Goal: Task Accomplishment & Management: Manage account settings

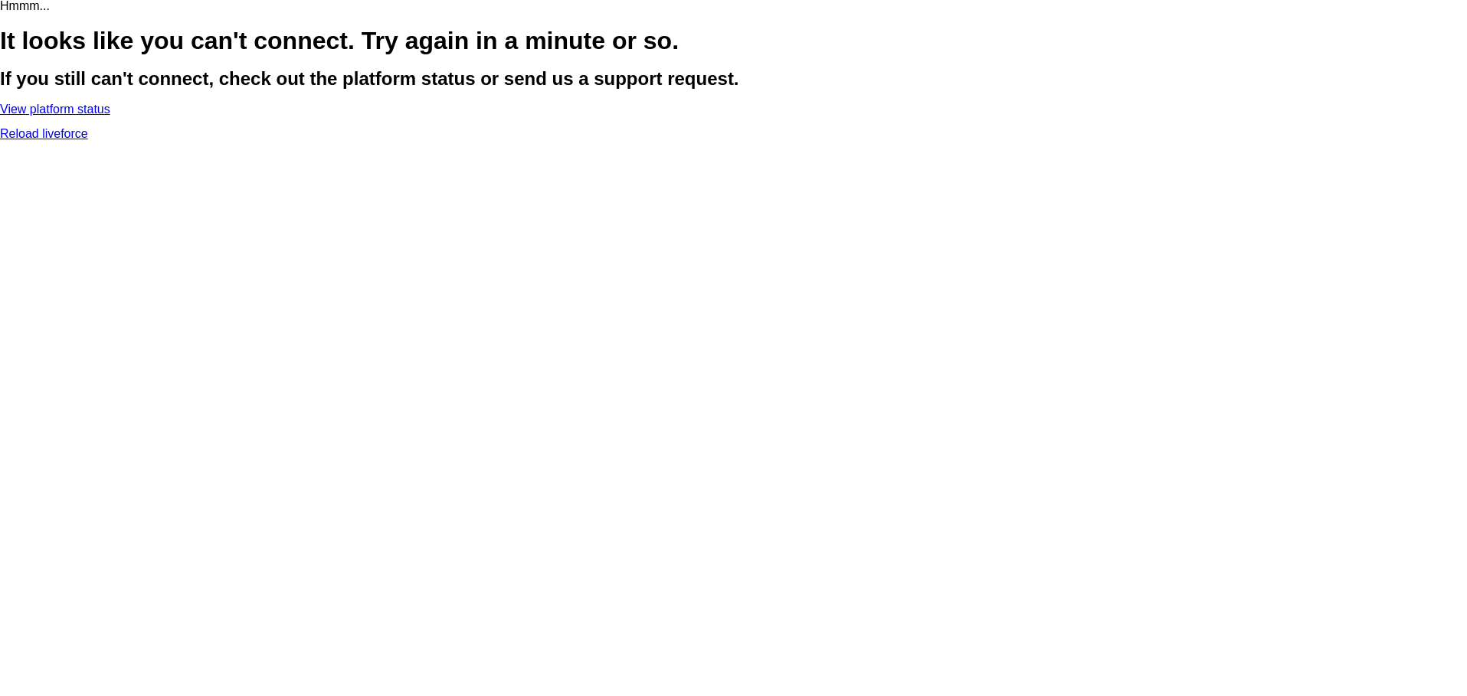
click at [88, 140] on link "Reload liveforce" at bounding box center [44, 133] width 88 height 13
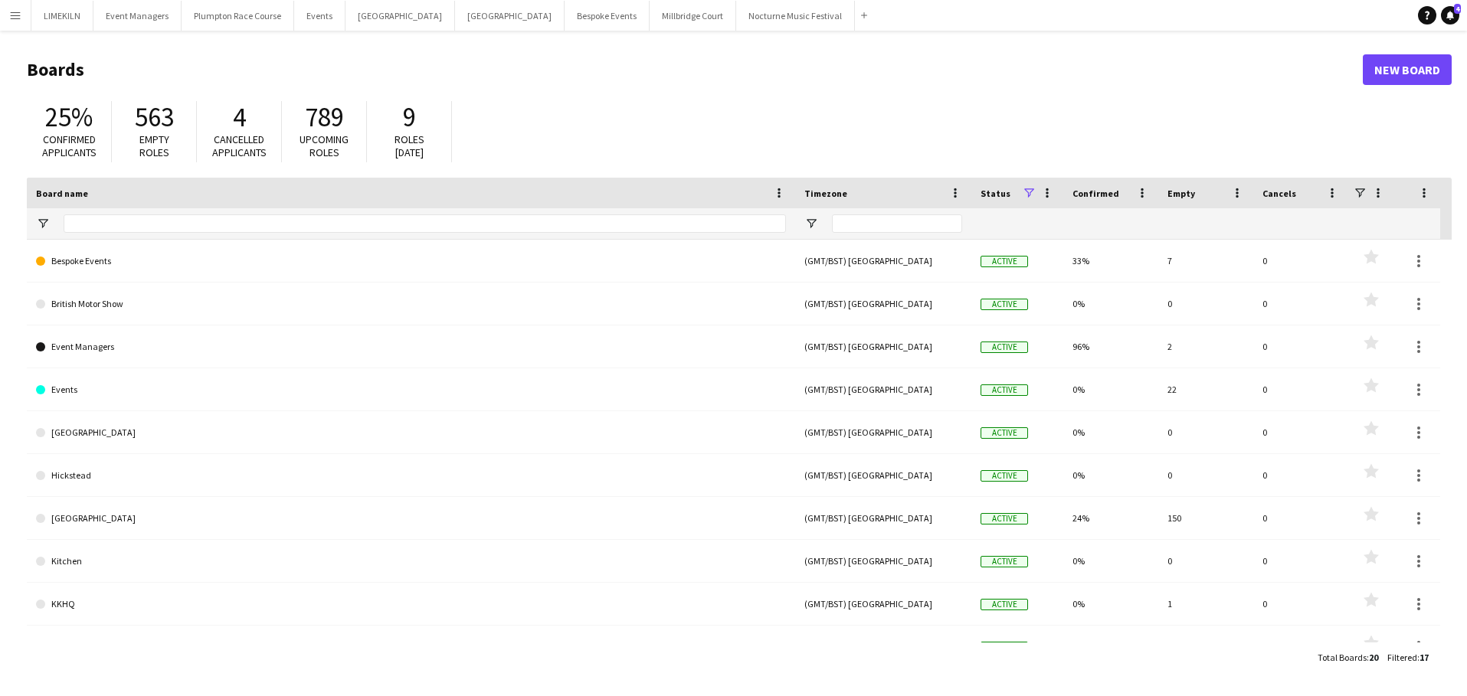
click at [20, 10] on app-icon "Menu" at bounding box center [15, 15] width 12 height 12
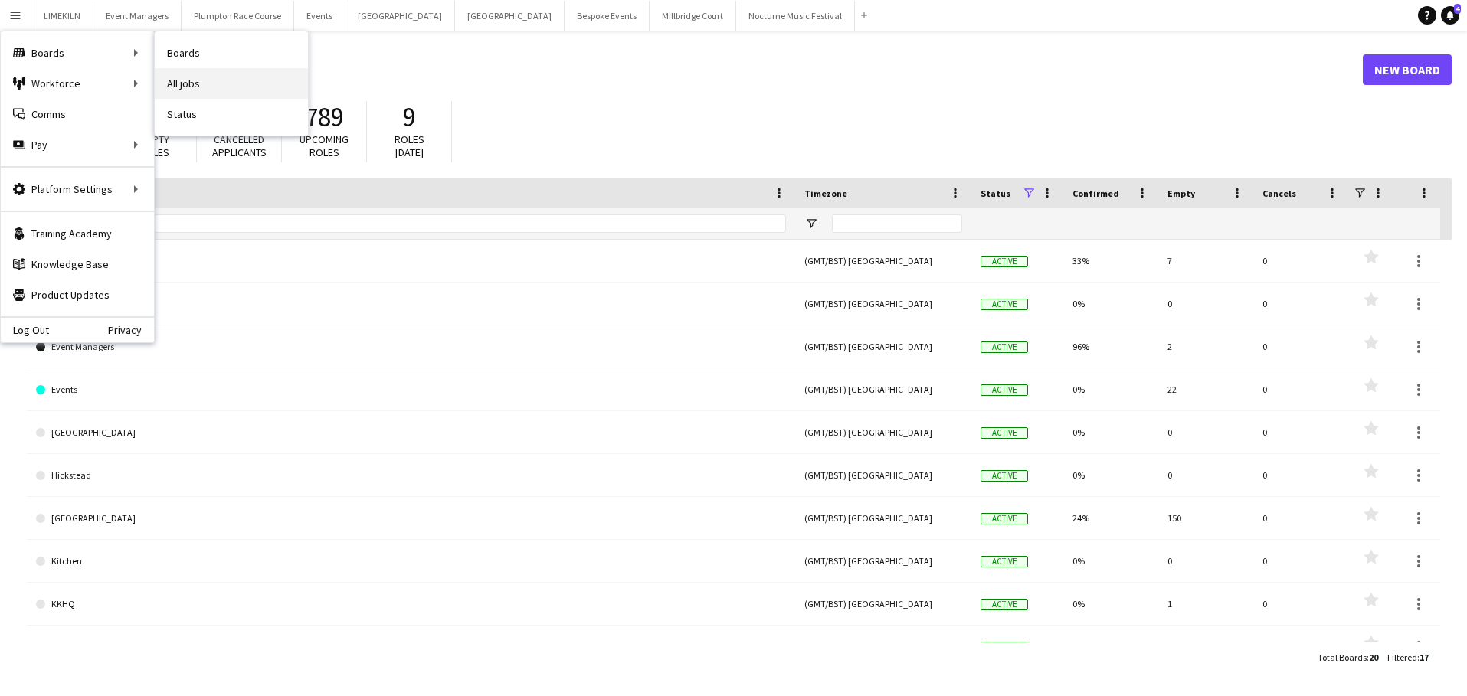
click at [179, 80] on link "All jobs" at bounding box center [231, 83] width 153 height 31
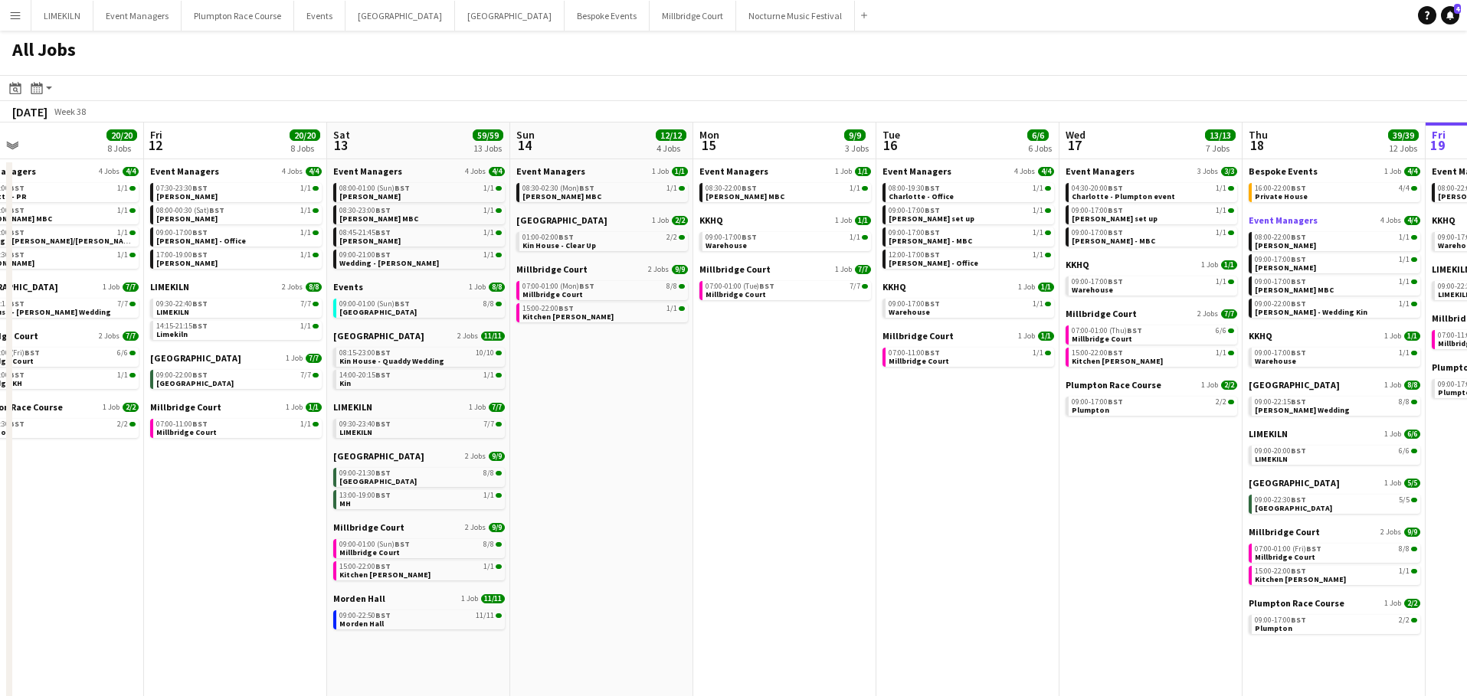
scroll to position [0, 433]
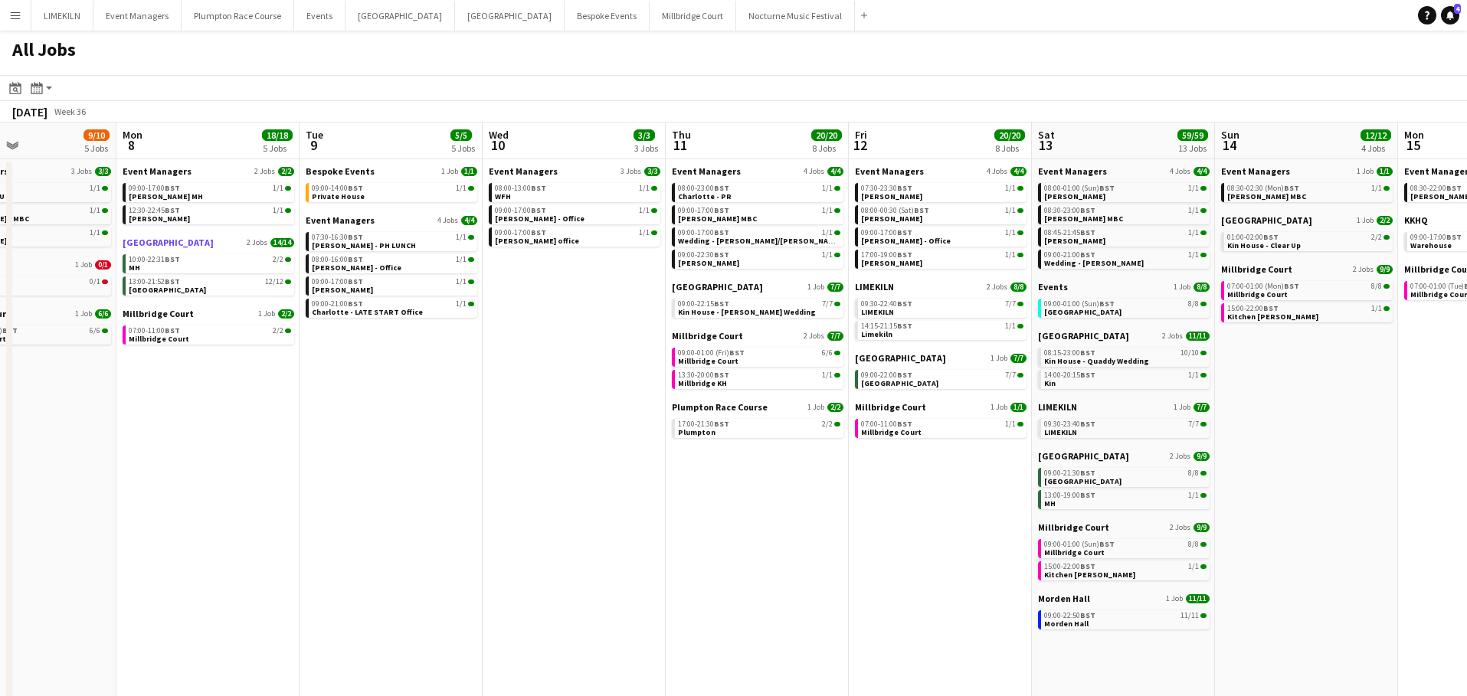
click at [161, 244] on span "[GEOGRAPHIC_DATA]" at bounding box center [168, 242] width 91 height 11
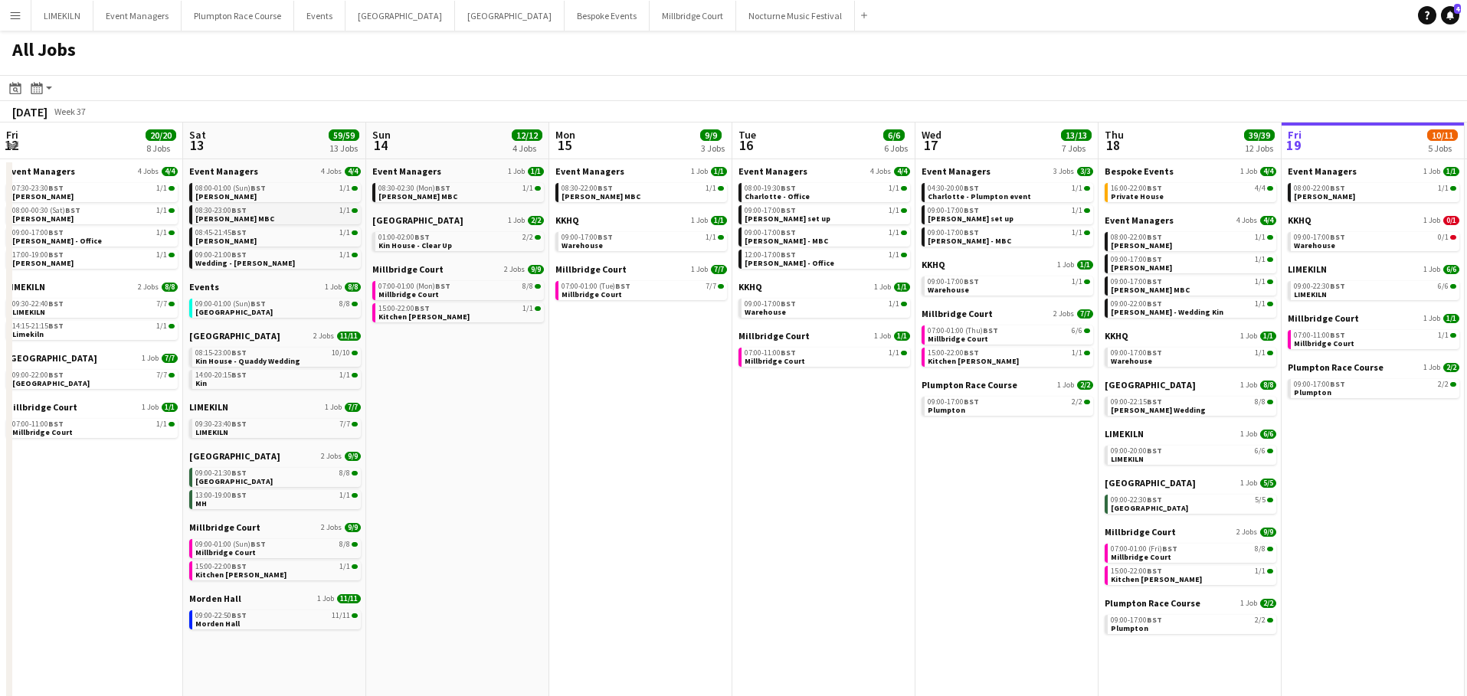
scroll to position [0, 362]
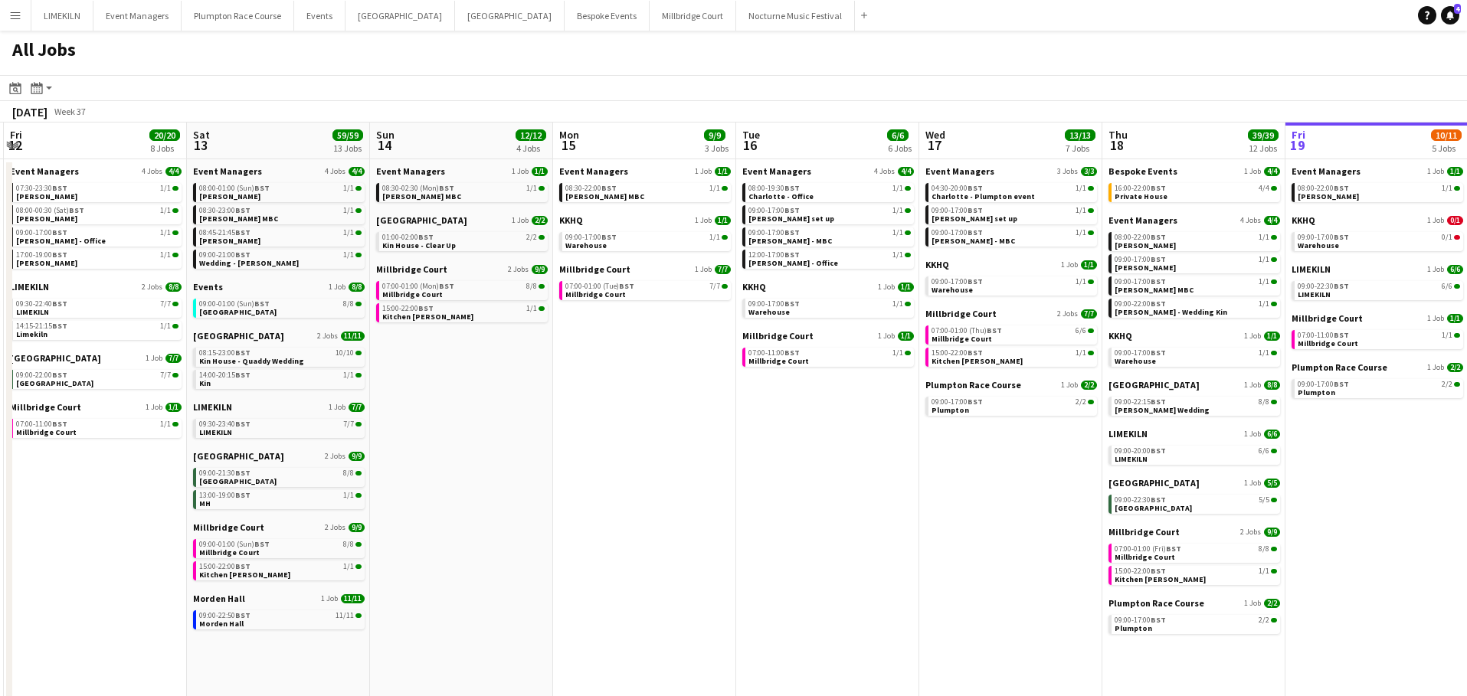
click at [267, 347] on app-calendar-brief-board "Kin House 2 Jobs 11/11 08:15-23:00 BST 10/10 Kin House - Quaddy Wedding 14:00-2…" at bounding box center [279, 359] width 172 height 59
click at [267, 351] on div "08:15-23:00 BST 10/10" at bounding box center [280, 353] width 162 height 8
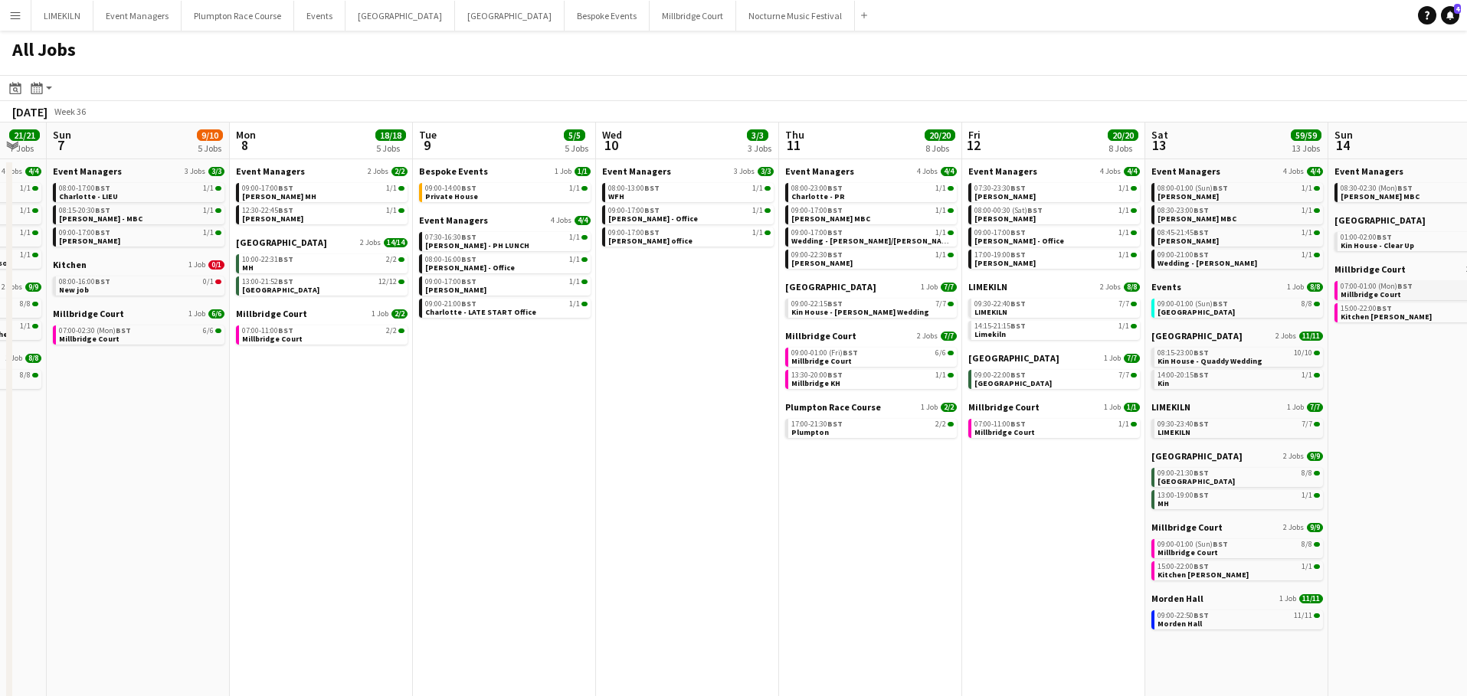
scroll to position [0, 473]
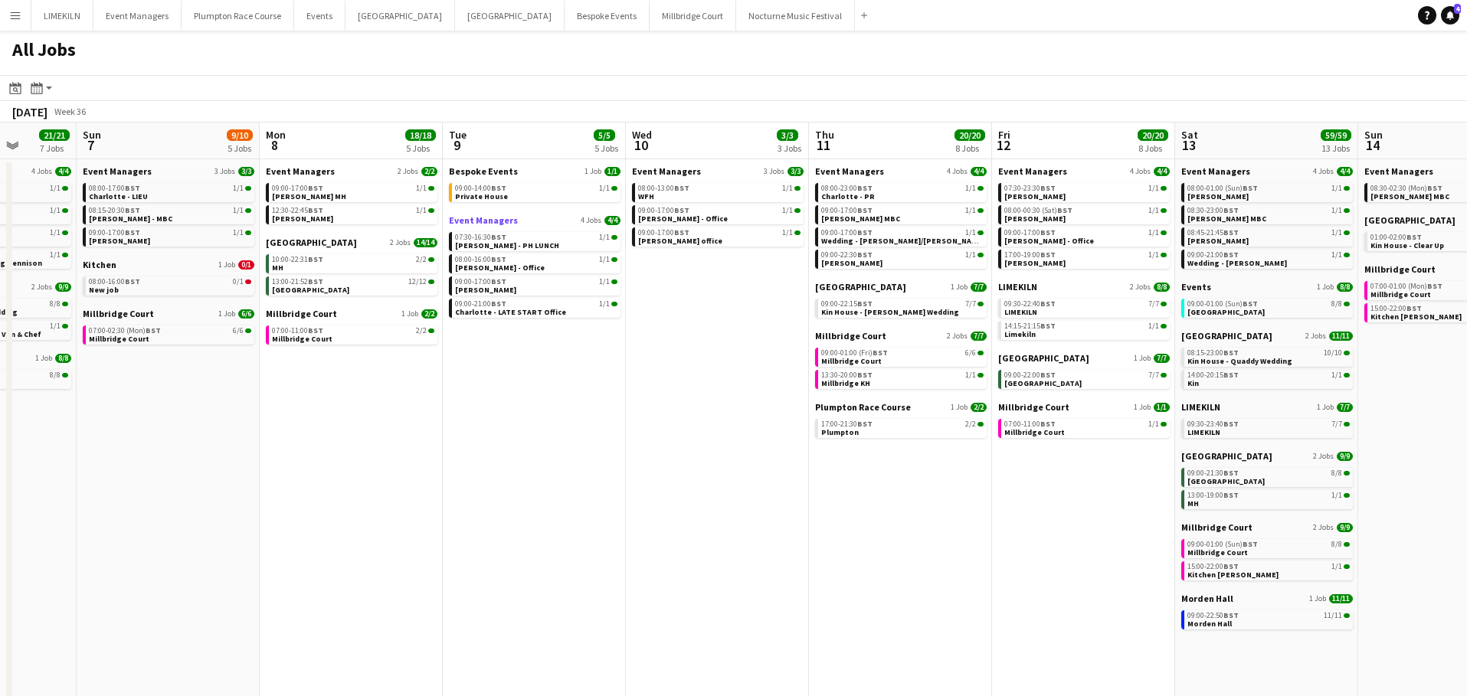
click at [522, 217] on link "Event Managers 4 Jobs 4/4" at bounding box center [535, 219] width 172 height 11
click at [487, 188] on span "09:00-14:00 BST" at bounding box center [480, 189] width 51 height 8
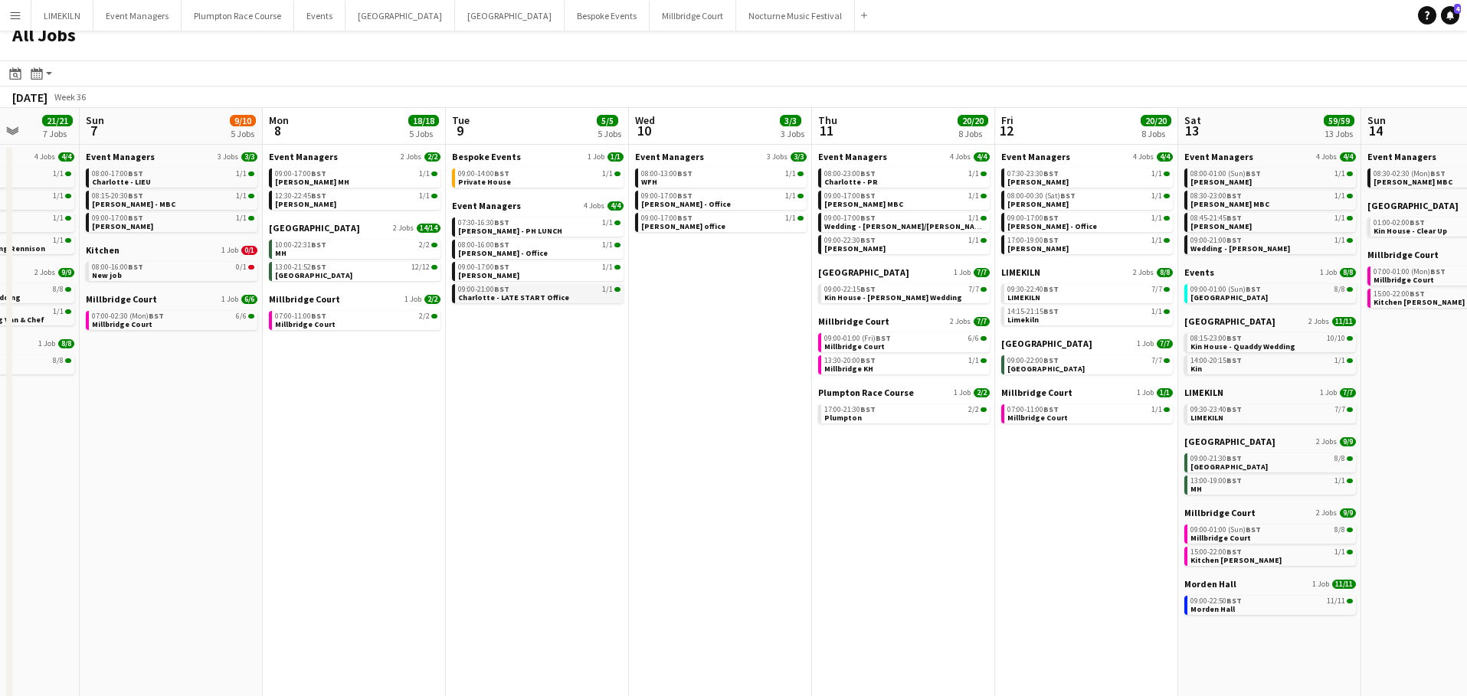
scroll to position [13, 0]
click at [885, 408] on div "17:00-21:30 BST 2/2" at bounding box center [905, 411] width 162 height 8
click at [894, 343] on div "09:00-01:00 (Fri) BST 6/6" at bounding box center [905, 340] width 162 height 8
click at [1069, 296] on link "09:30-22:40 BST 7/7 LIMEKILN" at bounding box center [1088, 295] width 162 height 18
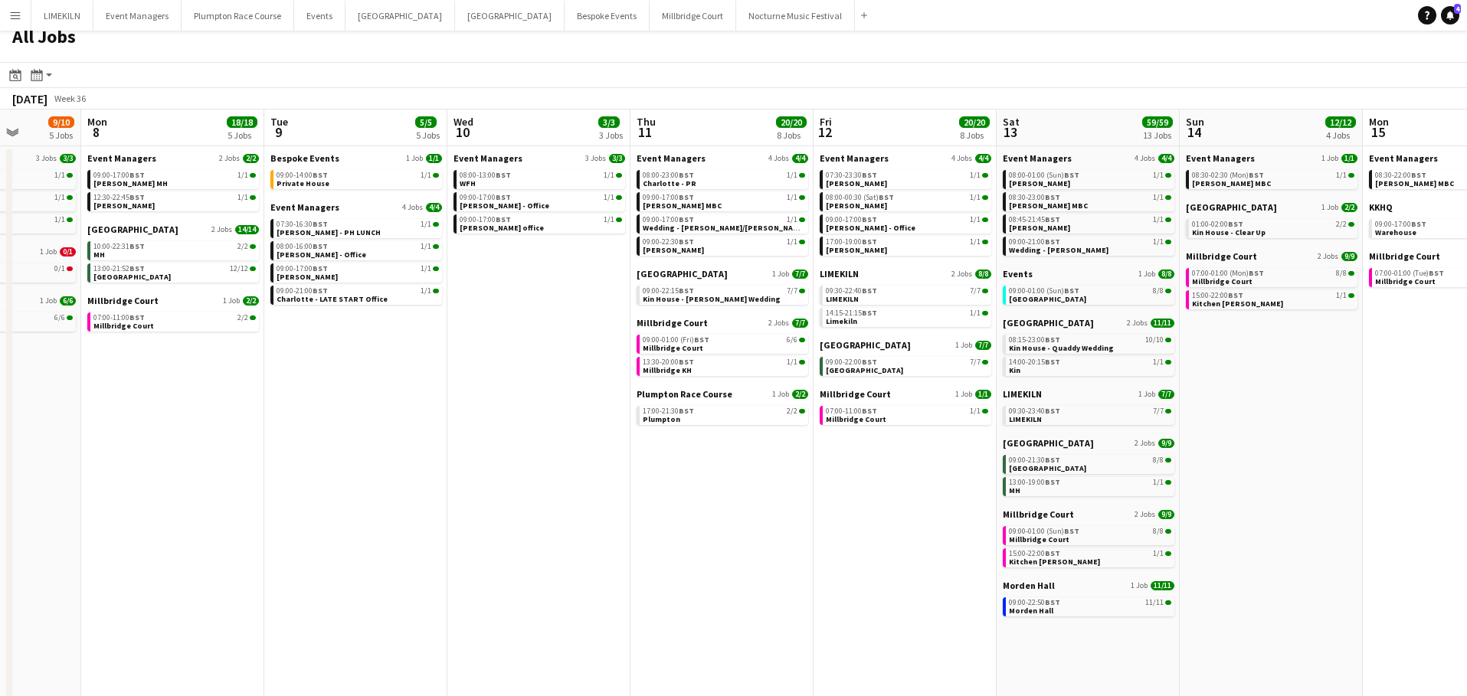
scroll to position [0, 653]
click at [1043, 339] on span "08:15-23:00 BST" at bounding box center [1032, 340] width 51 height 8
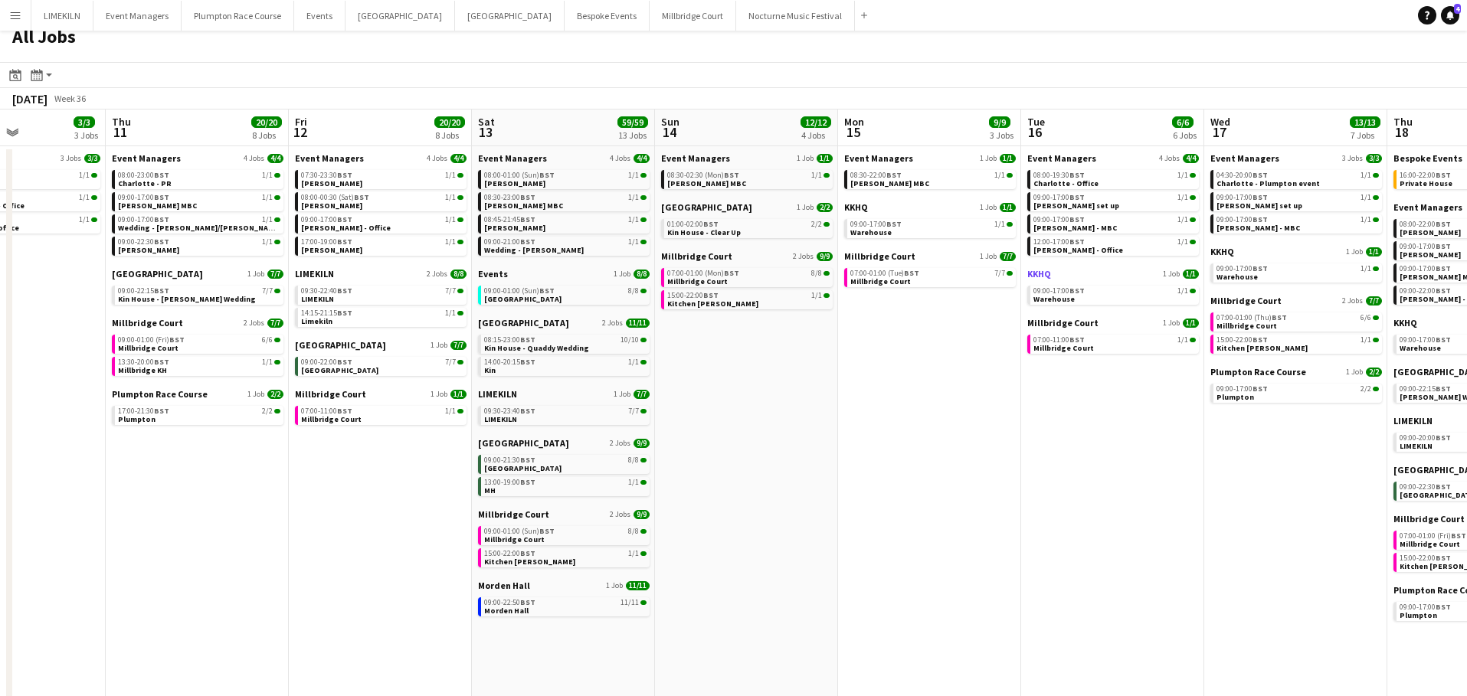
scroll to position [0, 444]
click at [532, 293] on span "09:00-01:00 (Sun) BST" at bounding box center [518, 291] width 70 height 8
click at [705, 276] on span "07:00-01:00 (Mon) BST" at bounding box center [702, 274] width 72 height 8
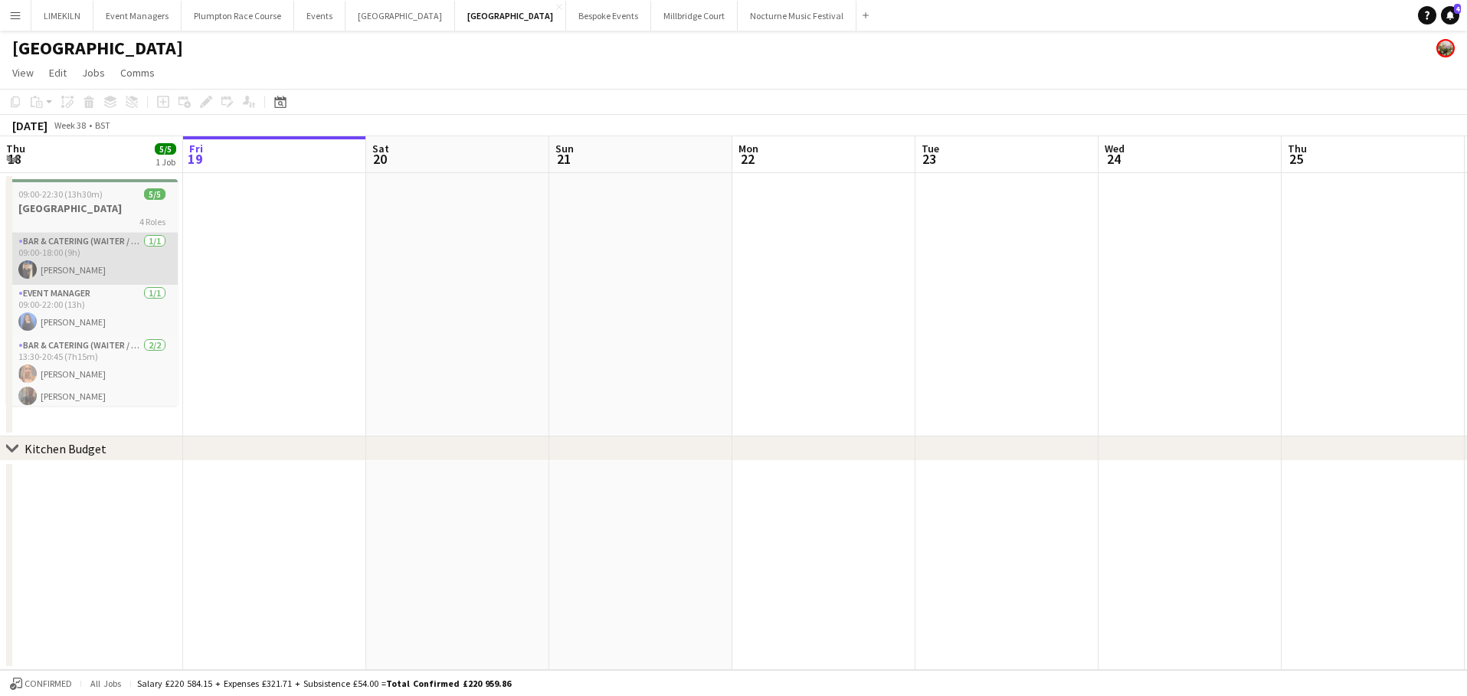
drag, startPoint x: 67, startPoint y: 211, endPoint x: 70, endPoint y: 244, distance: 33.1
click at [67, 211] on h3 "[GEOGRAPHIC_DATA]" at bounding box center [92, 208] width 172 height 14
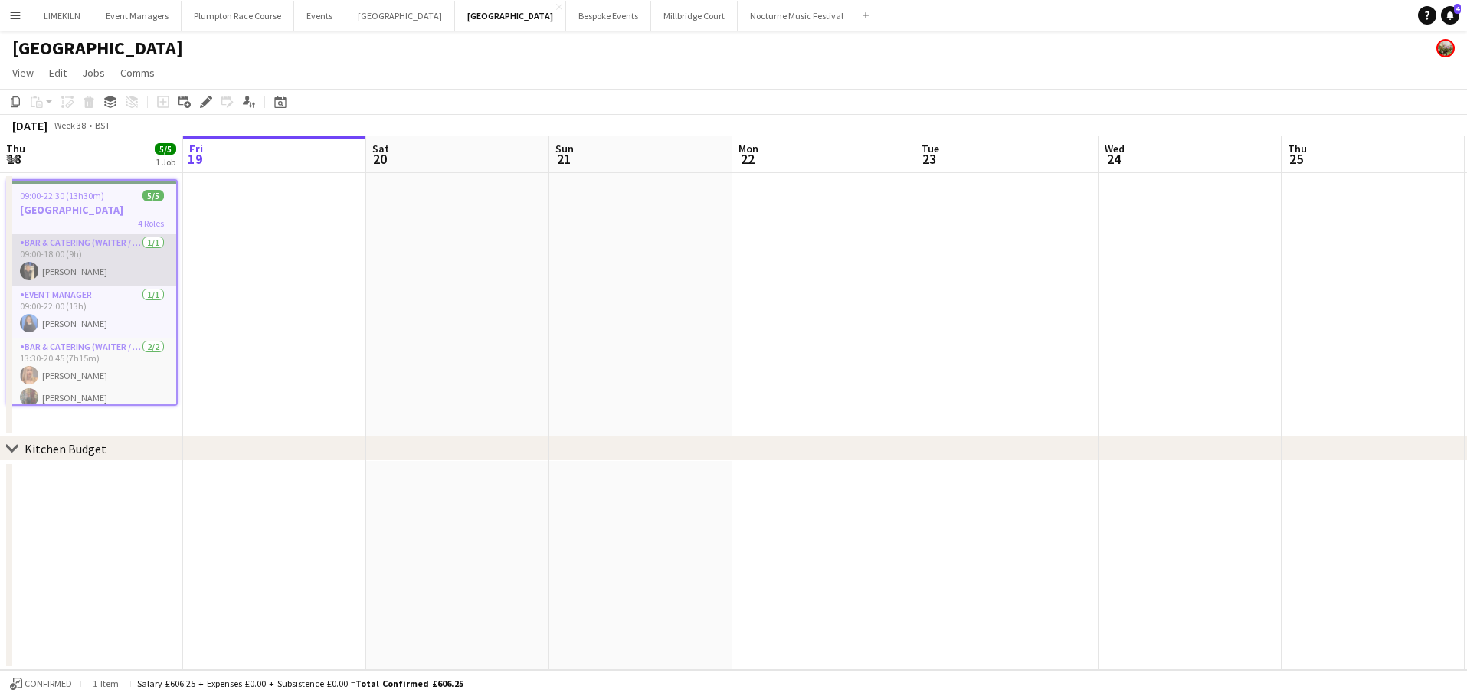
click at [68, 250] on app-card-role "Bar & Catering (Waiter / waitress) 1/1 09:00-18:00 (9h) Wian Van der Merwe" at bounding box center [92, 260] width 168 height 52
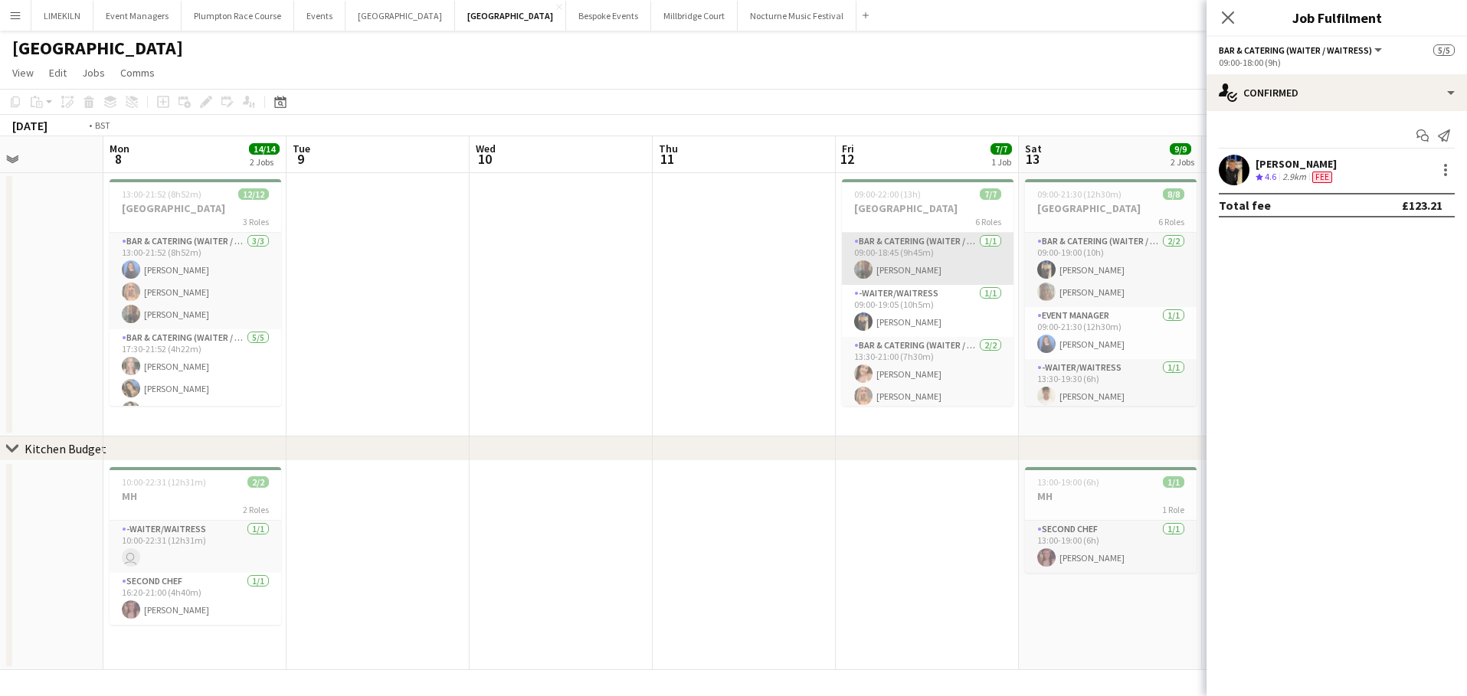
scroll to position [0, 394]
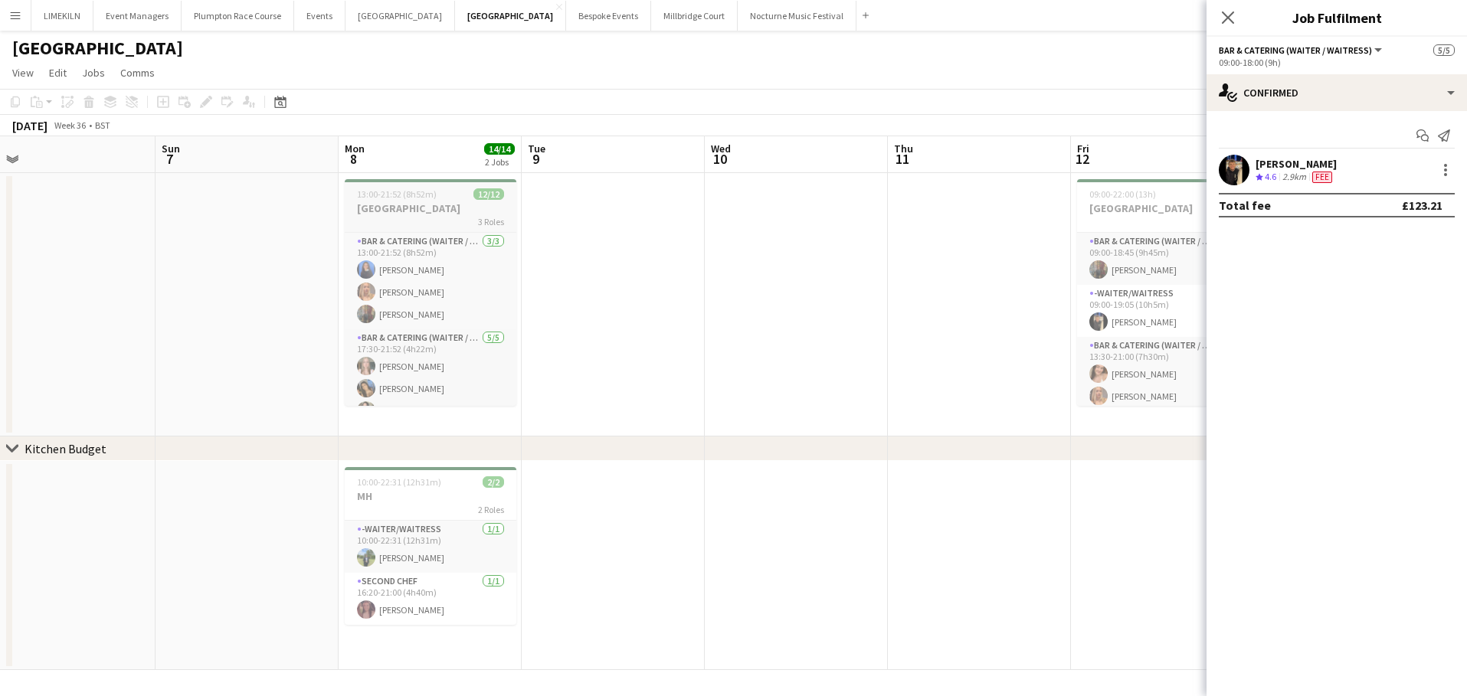
click at [437, 209] on h3 "[GEOGRAPHIC_DATA]" at bounding box center [431, 208] width 172 height 14
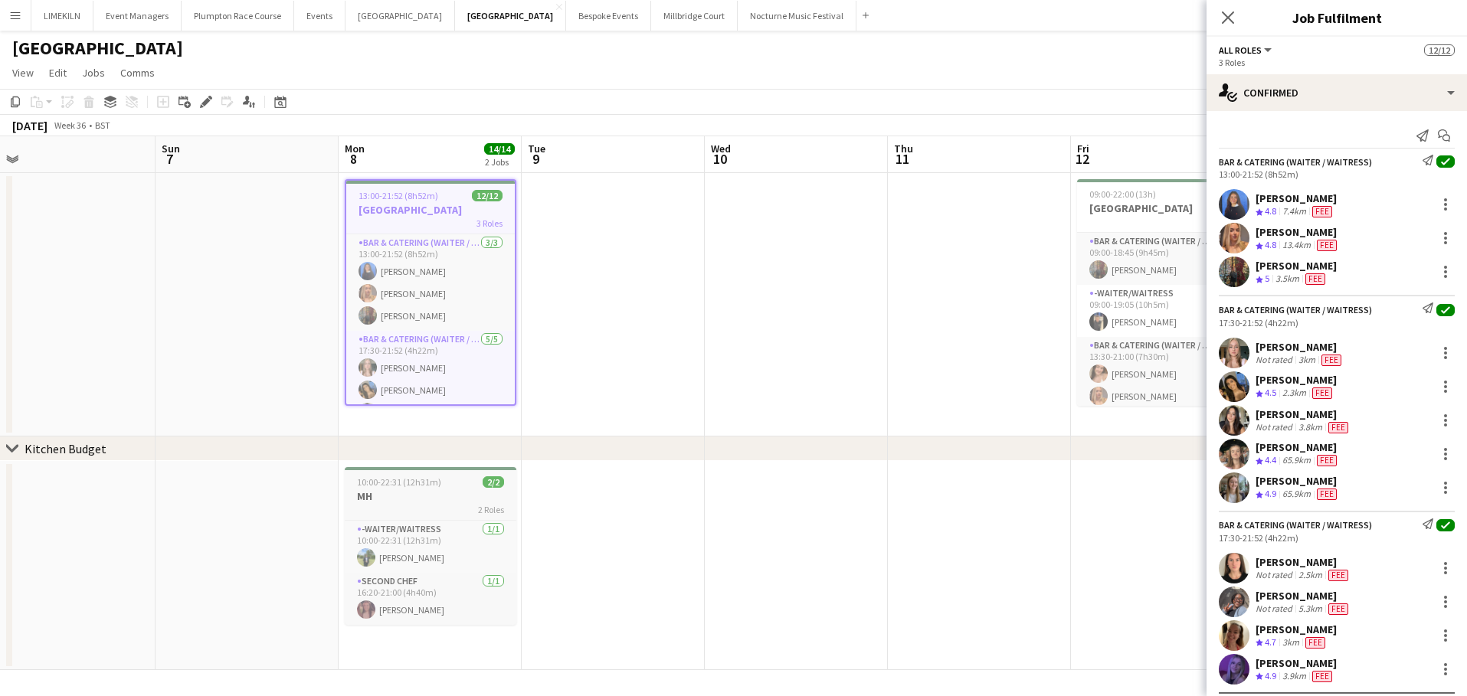
click at [414, 487] on span "10:00-22:31 (12h31m)" at bounding box center [399, 481] width 84 height 11
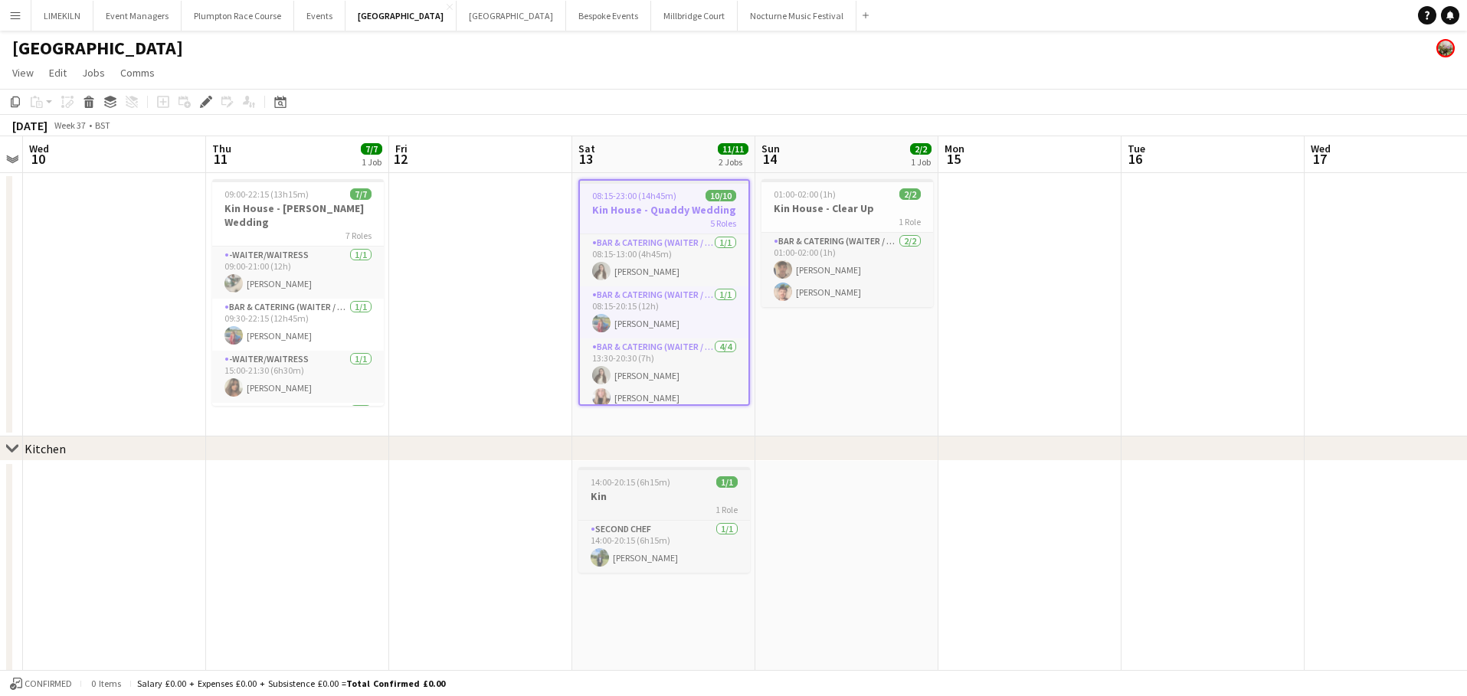
click at [648, 508] on div "1 Role" at bounding box center [664, 509] width 172 height 12
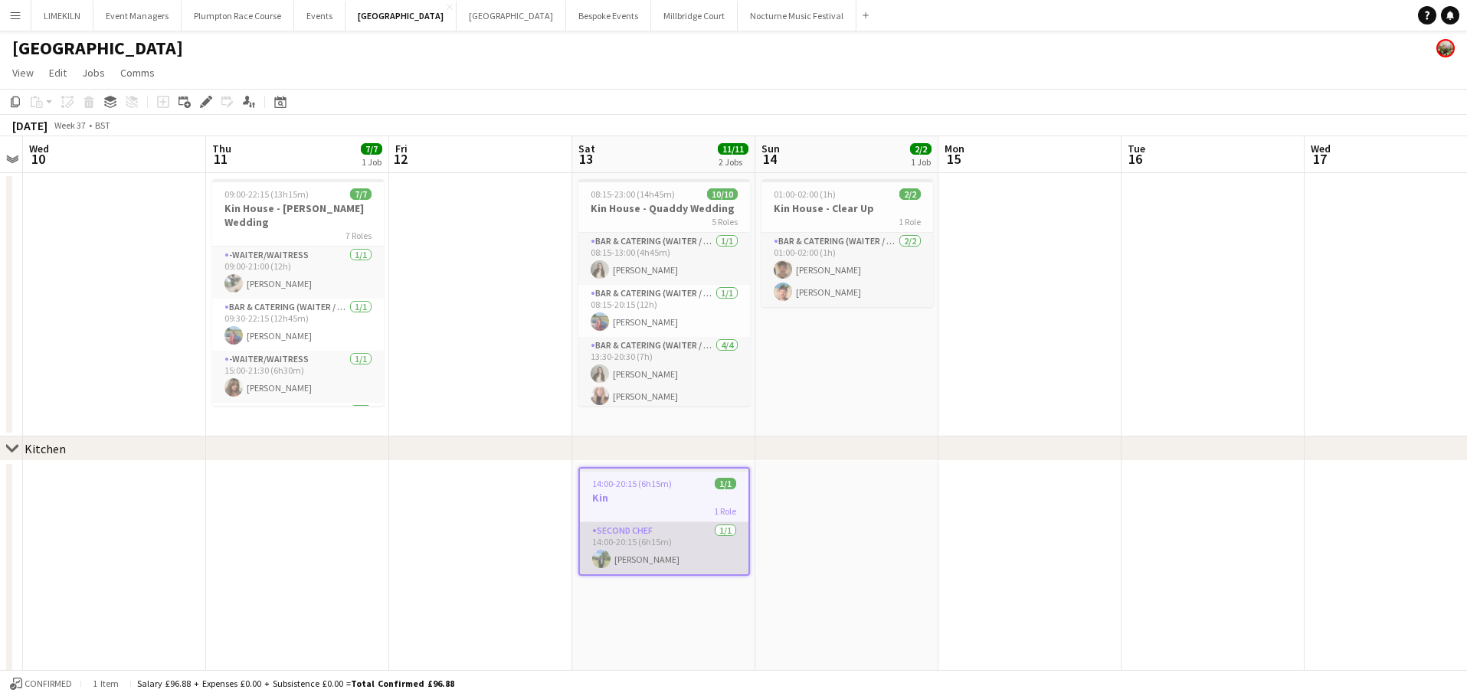
click at [669, 544] on app-card-role "Second Chef 1/1 14:00-20:15 (6h15m) Harvey Gardner" at bounding box center [664, 548] width 168 height 52
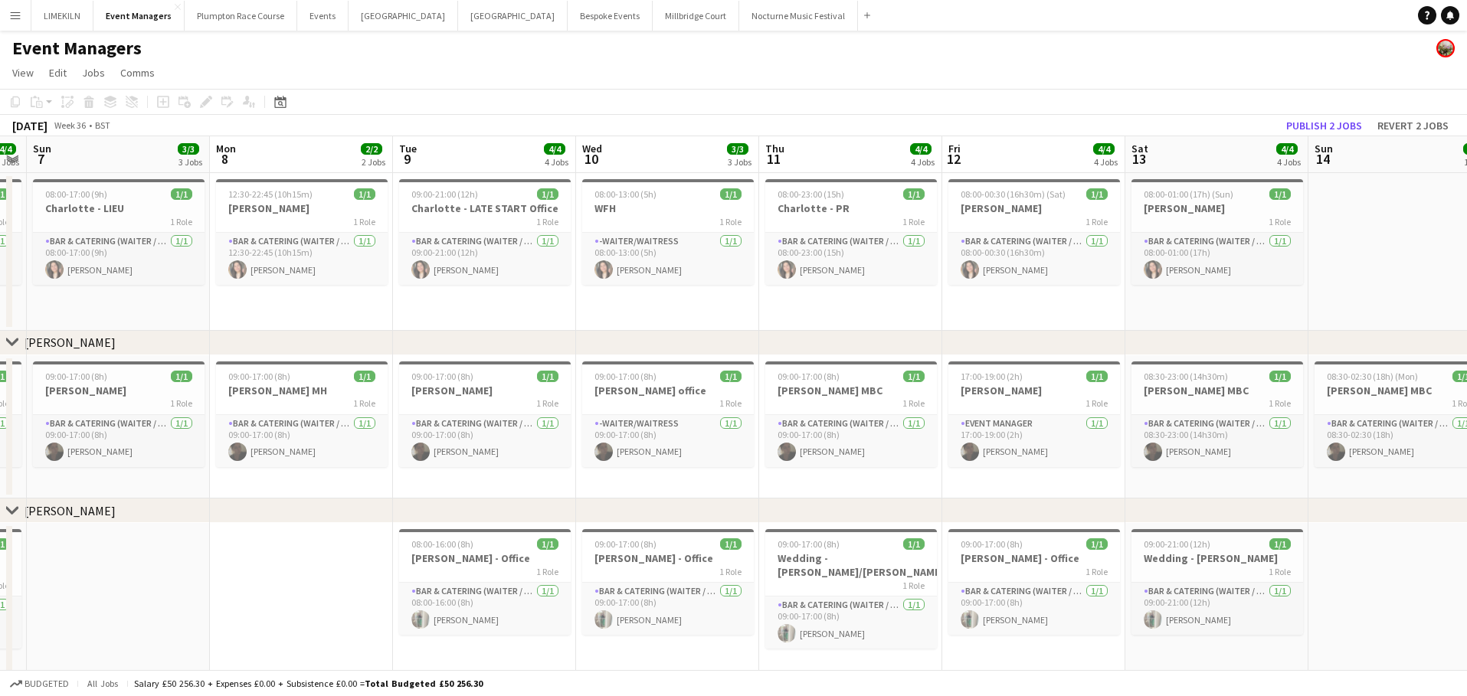
scroll to position [0, 339]
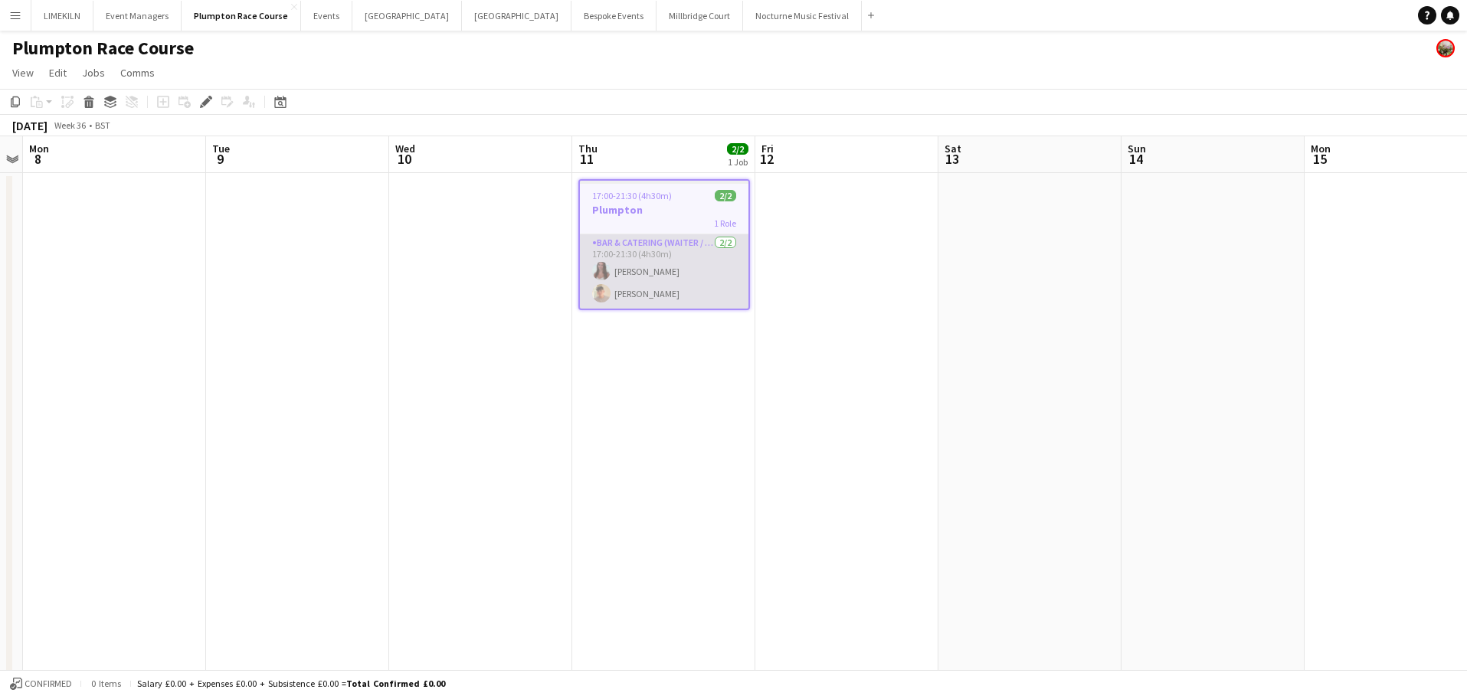
click at [641, 242] on app-card-role "Bar & Catering (Waiter / waitress) 2/2 17:00-21:30 (4h30m) Beatrice Norris Jude…" at bounding box center [664, 271] width 168 height 74
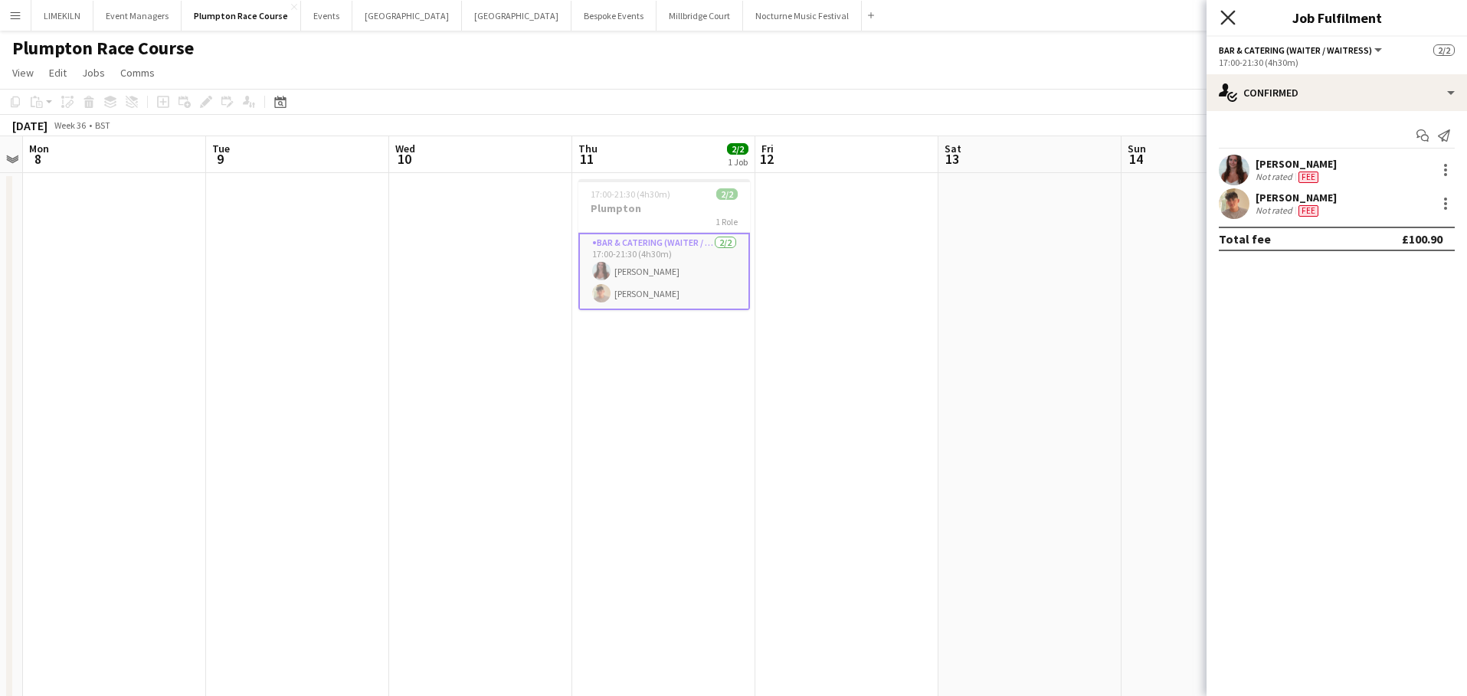
click at [1226, 20] on icon at bounding box center [1227, 17] width 15 height 15
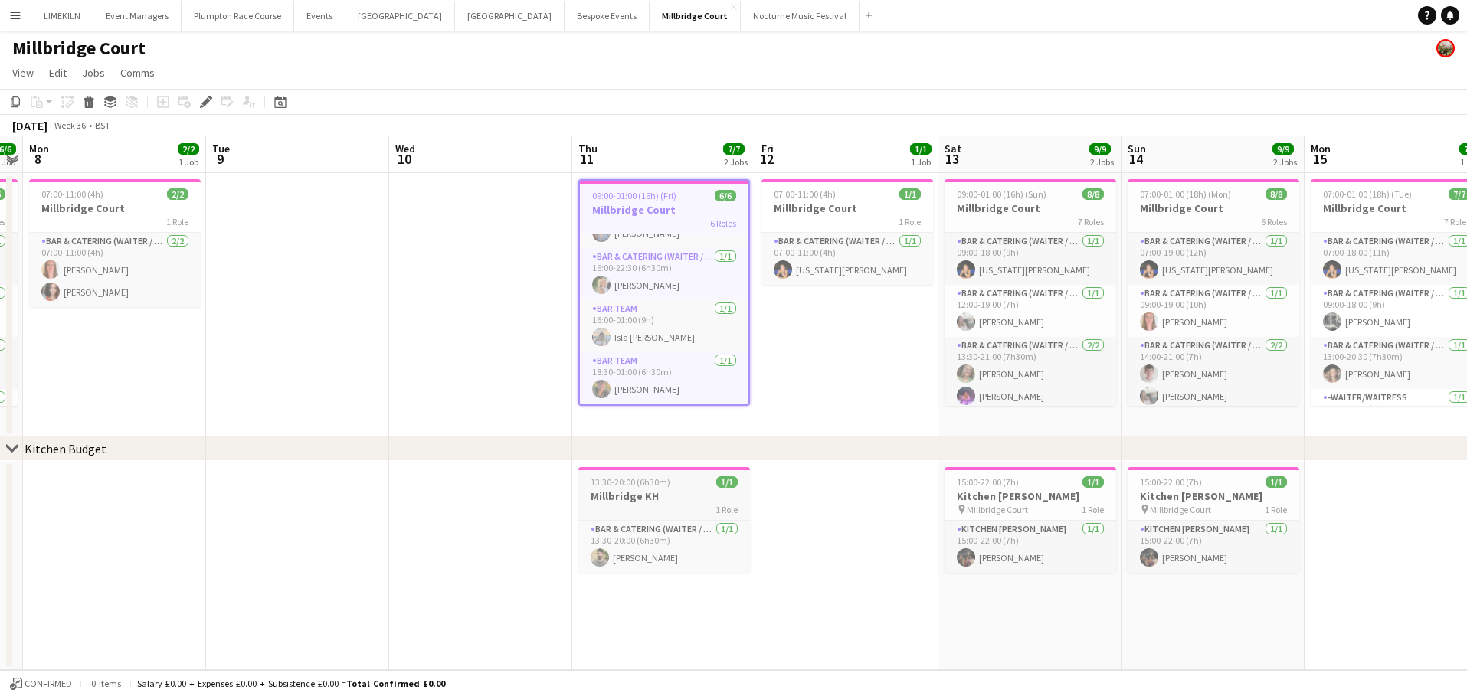
scroll to position [0, 527]
click at [661, 500] on h3 "Millbridge KH" at bounding box center [663, 496] width 172 height 14
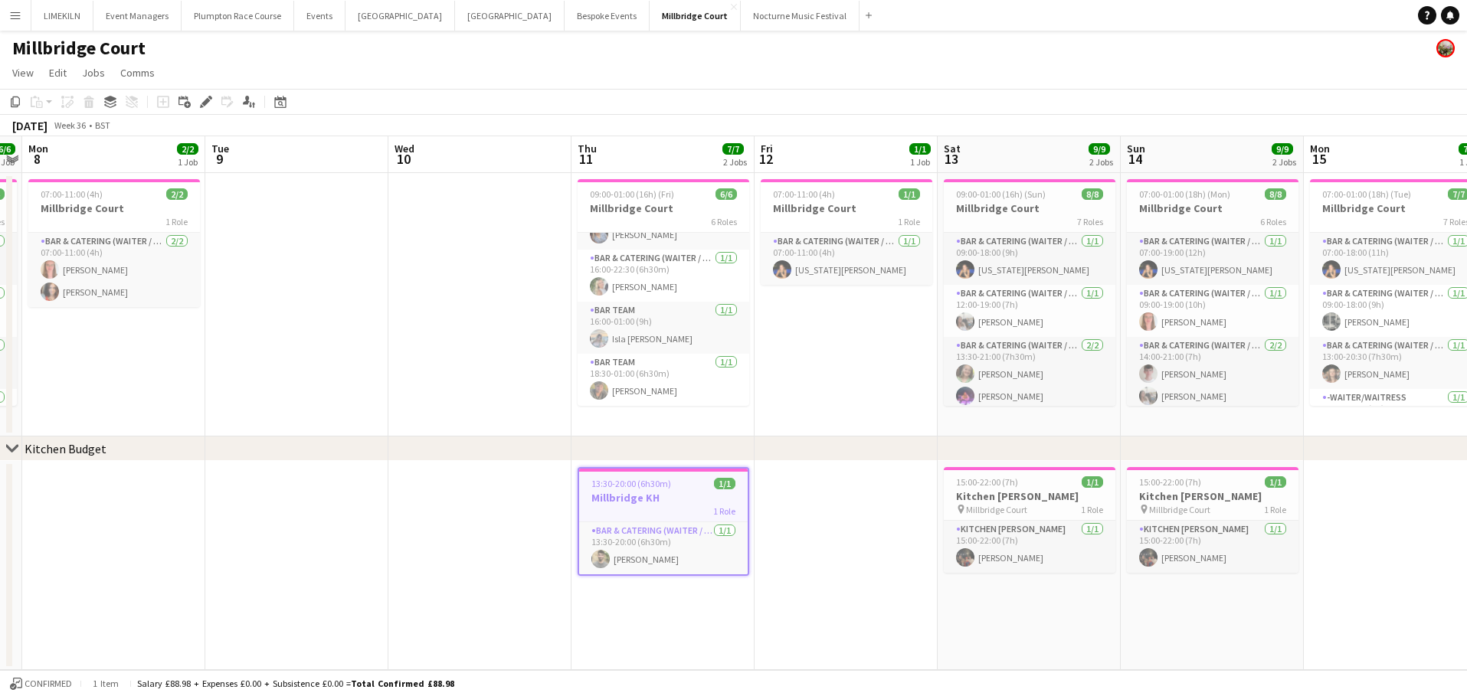
scroll to position [139, 0]
drag, startPoint x: 657, startPoint y: 545, endPoint x: 653, endPoint y: 528, distance: 17.3
click at [657, 545] on app-card-role "Bar & Catering (Waiter / waitress) 1/1 13:30-20:00 (6h30m) Jacques Pressley" at bounding box center [663, 548] width 168 height 52
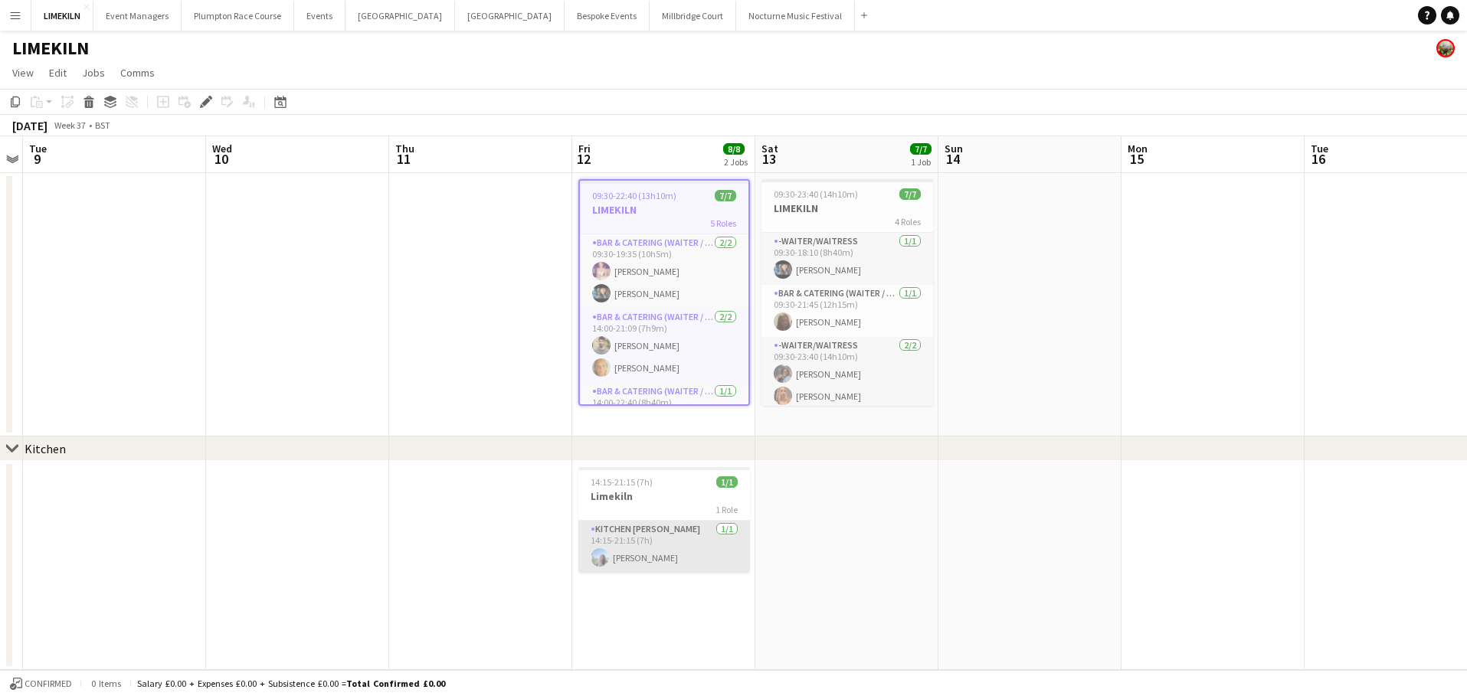
click at [663, 521] on app-card-role "Kitchen Porter 1/1 14:15-21:15 (7h) Lily Webster" at bounding box center [664, 547] width 172 height 52
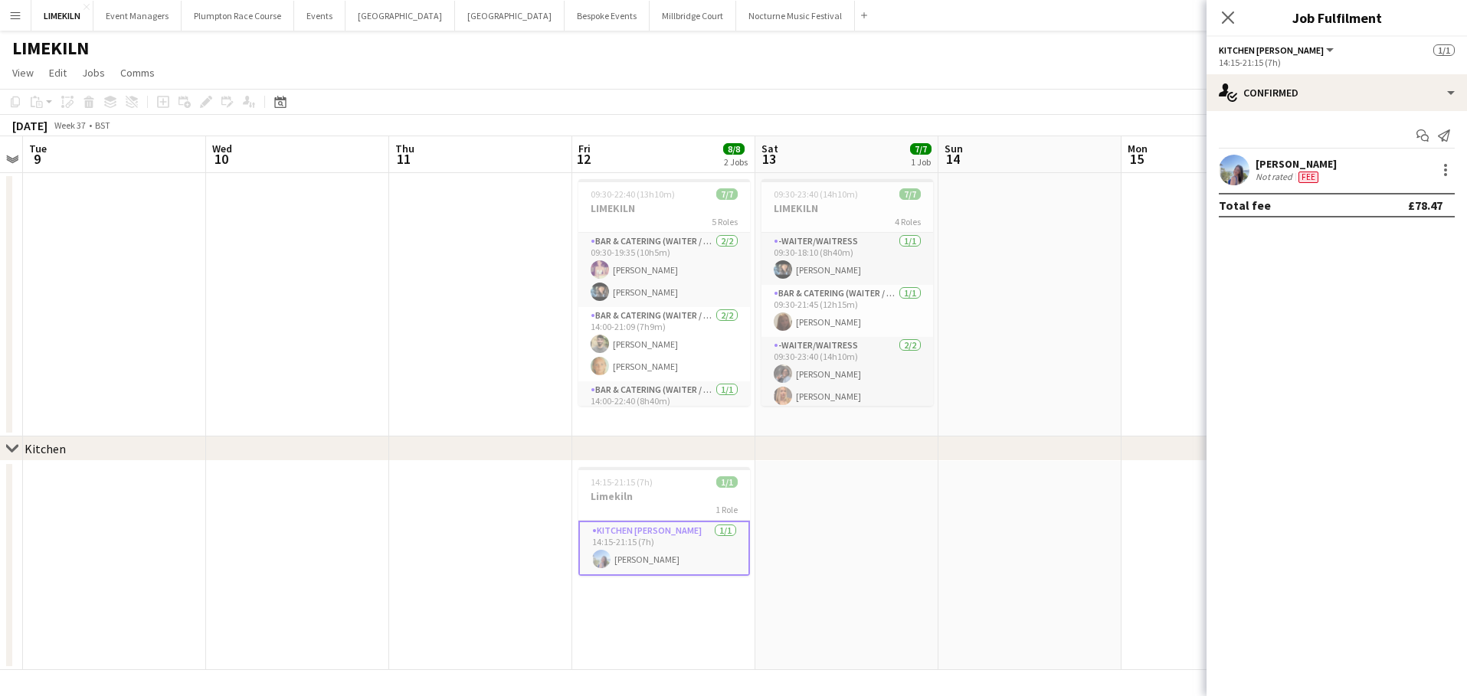
click at [1272, 160] on div "Lily Webster" at bounding box center [1295, 164] width 81 height 14
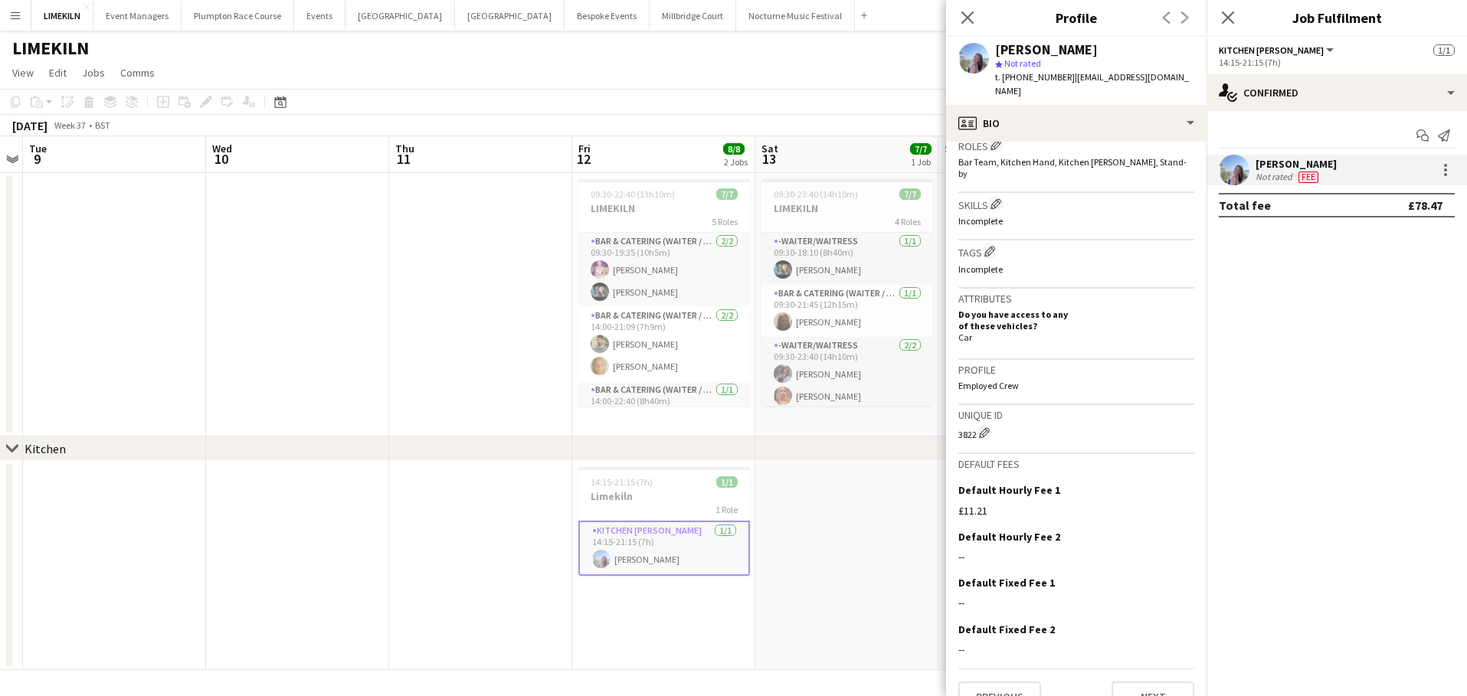
scroll to position [509, 0]
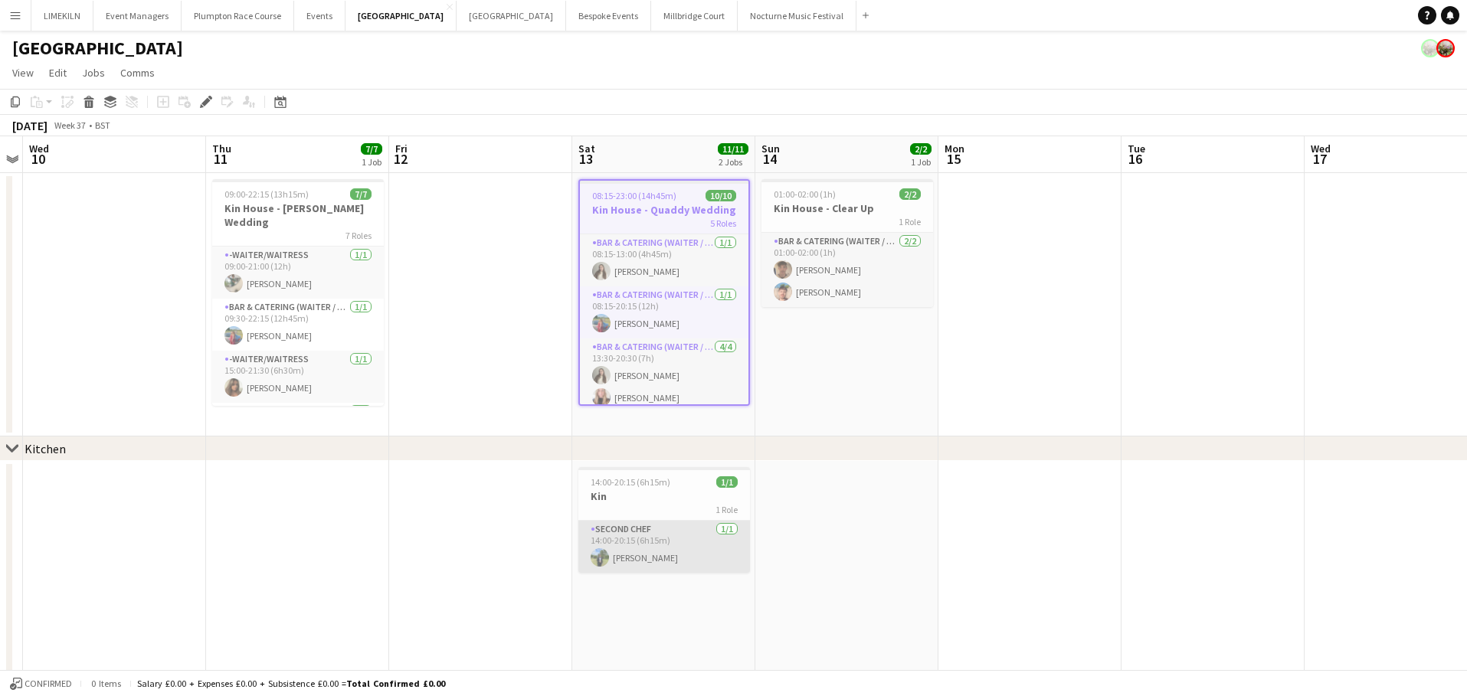
click at [628, 562] on app-card-role "Second Chef [DATE] 14:00-20:15 (6h15m) [PERSON_NAME]" at bounding box center [664, 547] width 172 height 52
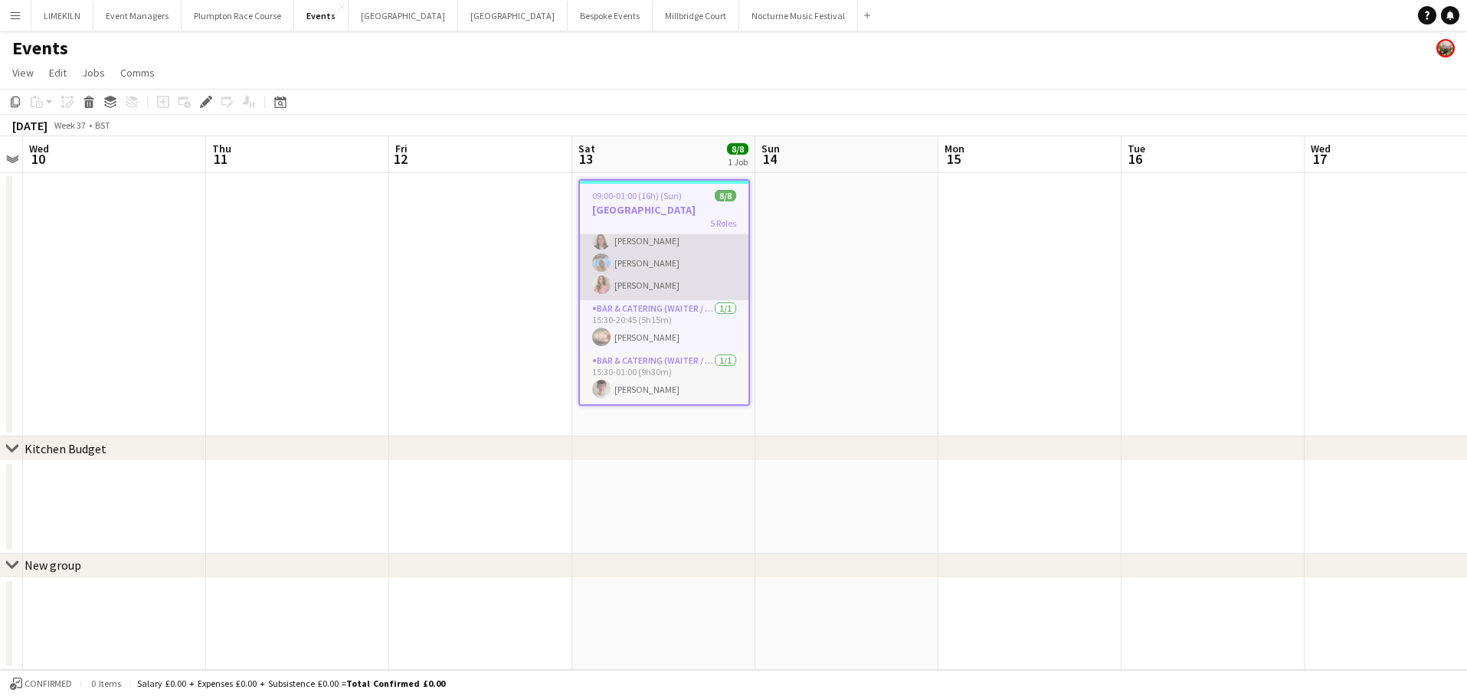
scroll to position [157, 0]
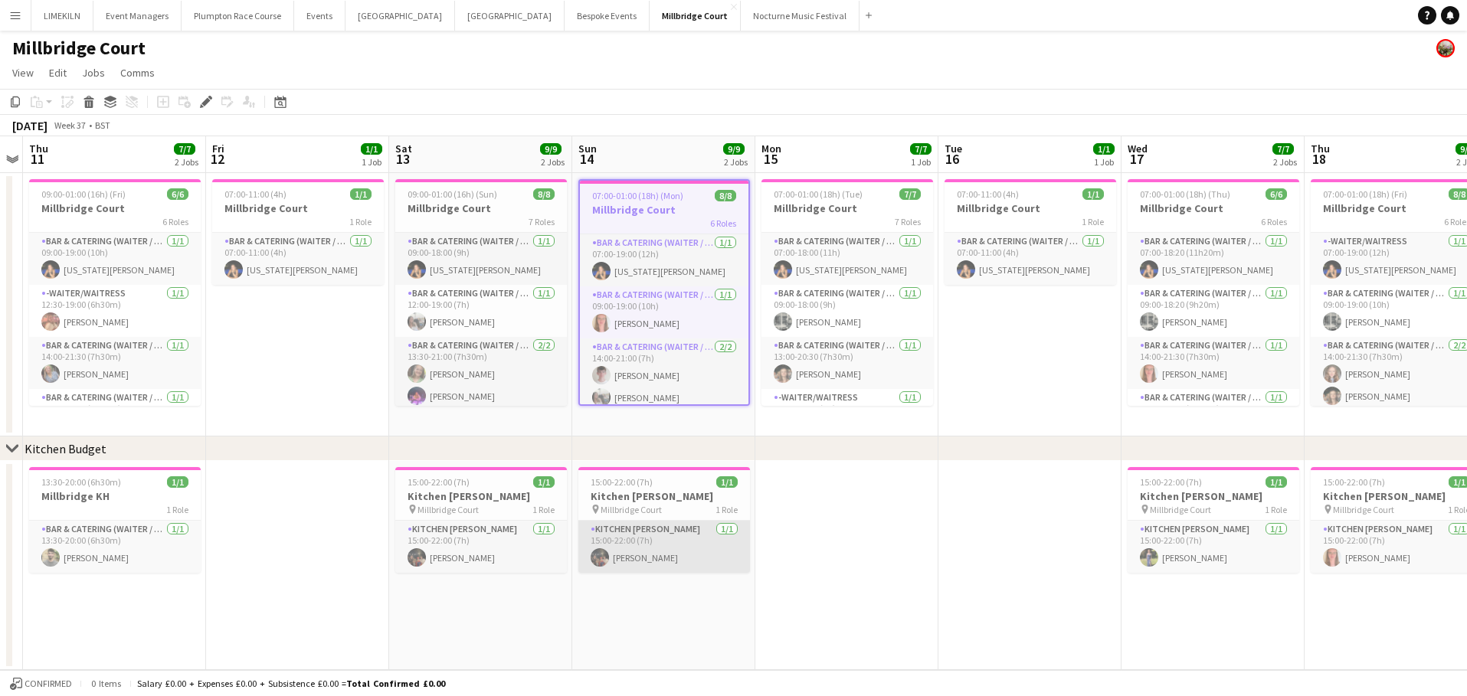
click at [643, 525] on app-card-role "Kitchen [PERSON_NAME] [DATE] 15:00-22:00 (7h) [PERSON_NAME]" at bounding box center [664, 547] width 172 height 52
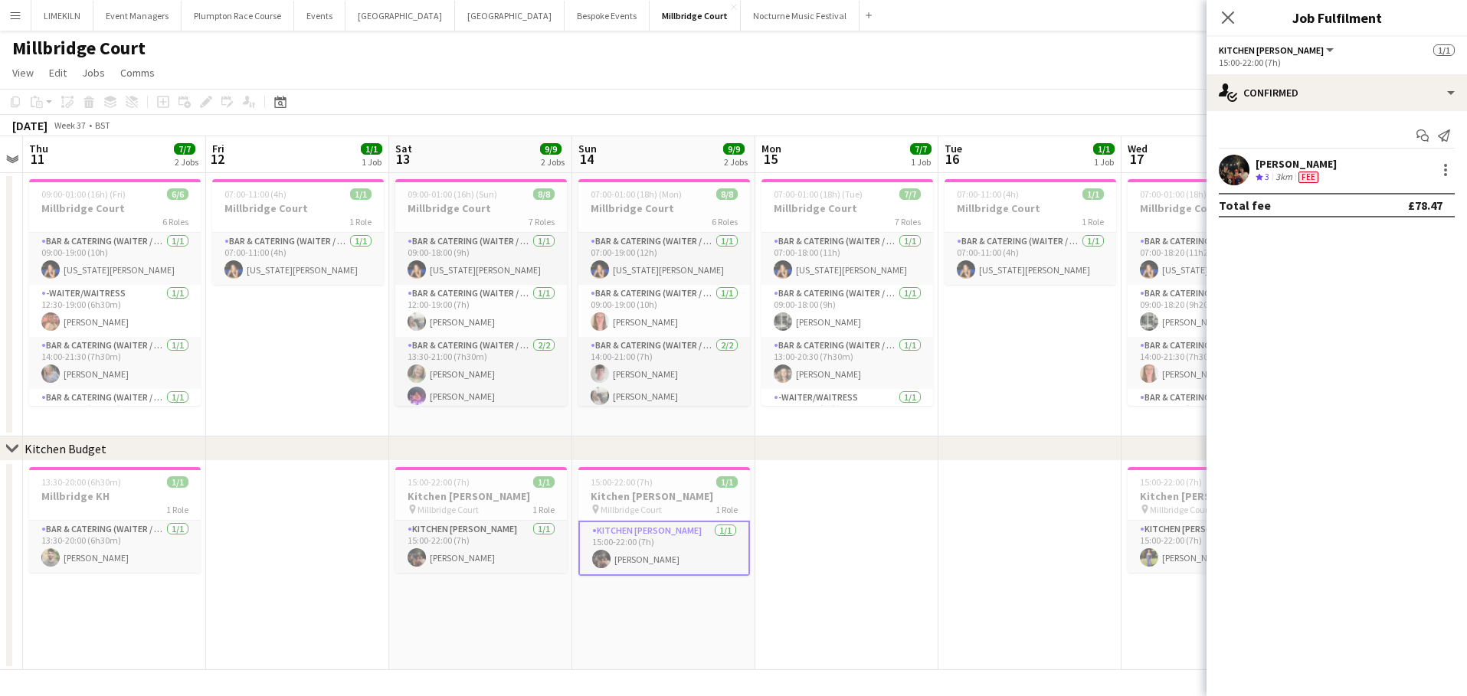
click at [1287, 166] on div "[PERSON_NAME]" at bounding box center [1295, 164] width 81 height 14
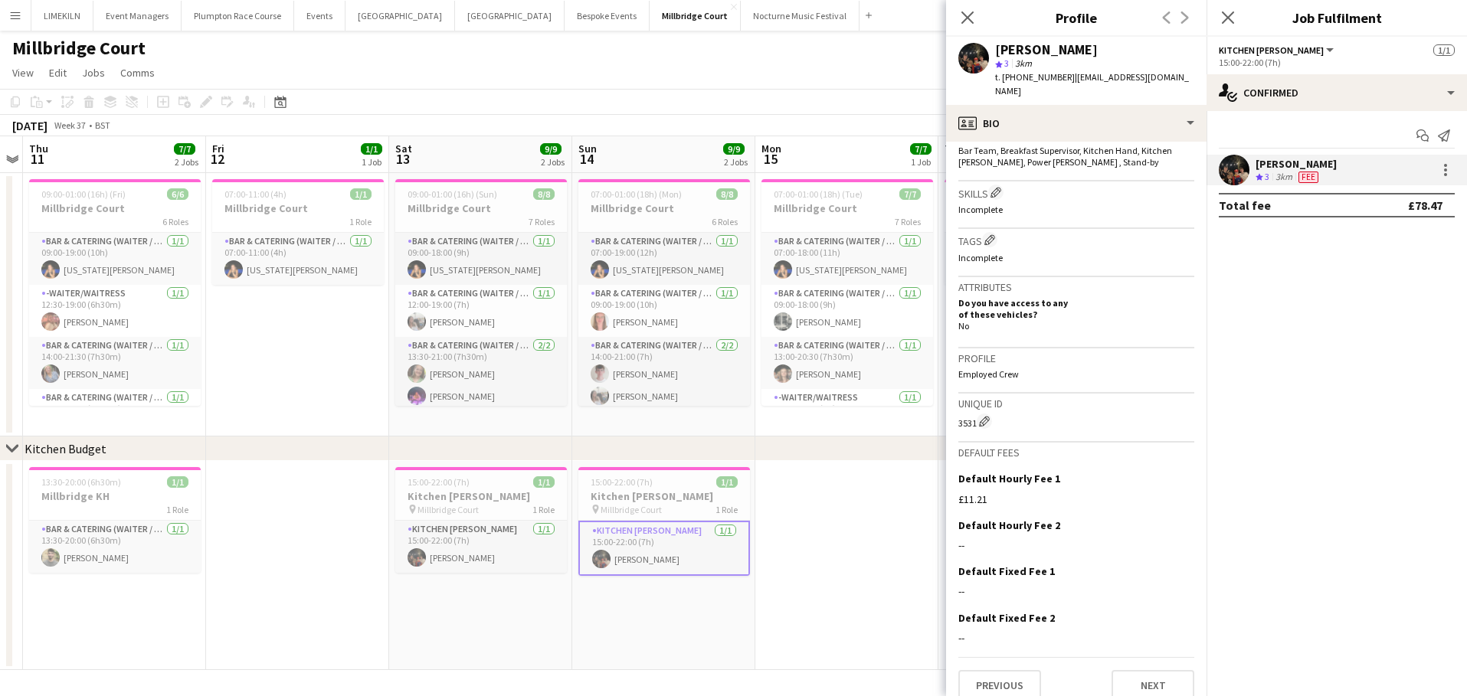
scroll to position [520, 0]
